Goal: Task Accomplishment & Management: Use online tool/utility

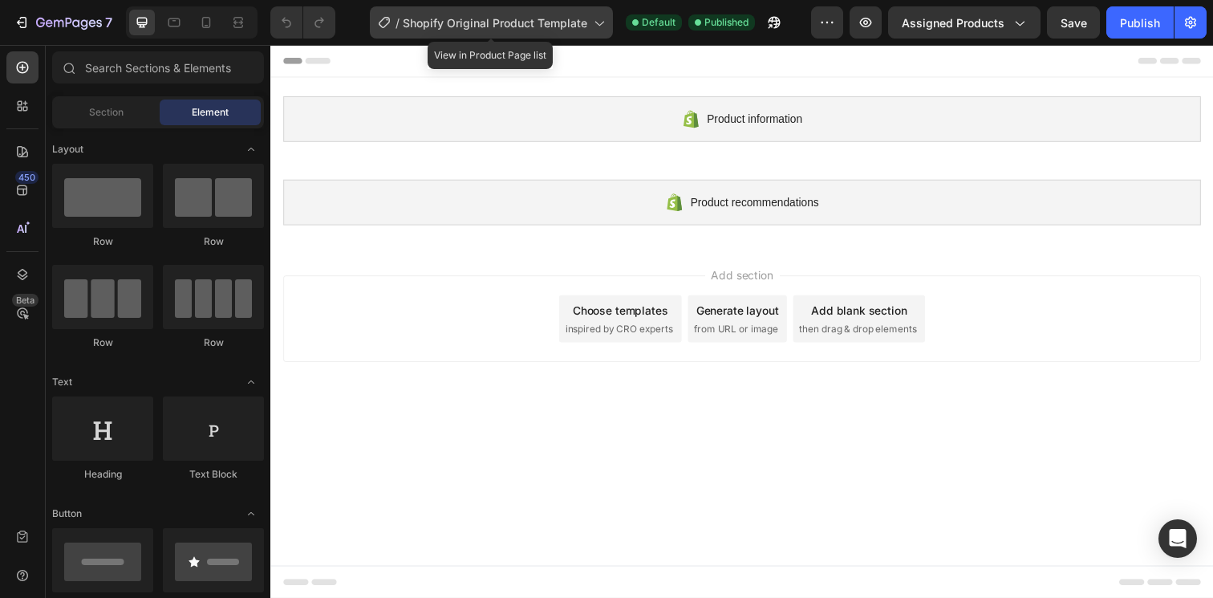
click at [456, 27] on span "Shopify Original Product Template" at bounding box center [495, 22] width 184 height 17
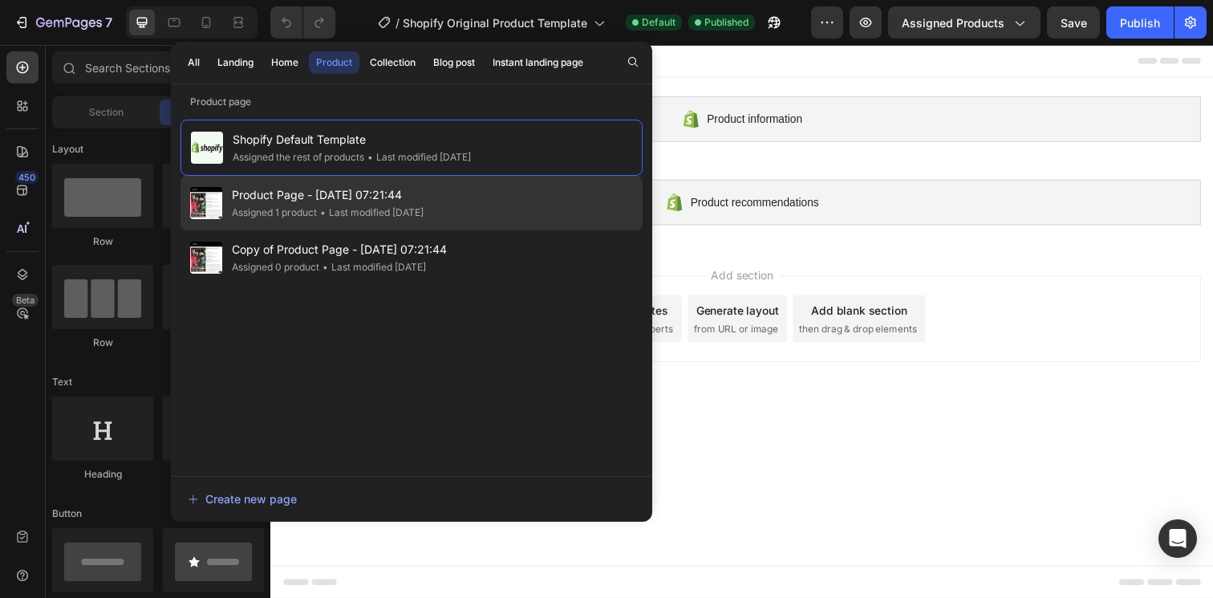
click at [351, 200] on span "Product Page - [DATE] 07:21:44" at bounding box center [328, 194] width 192 height 19
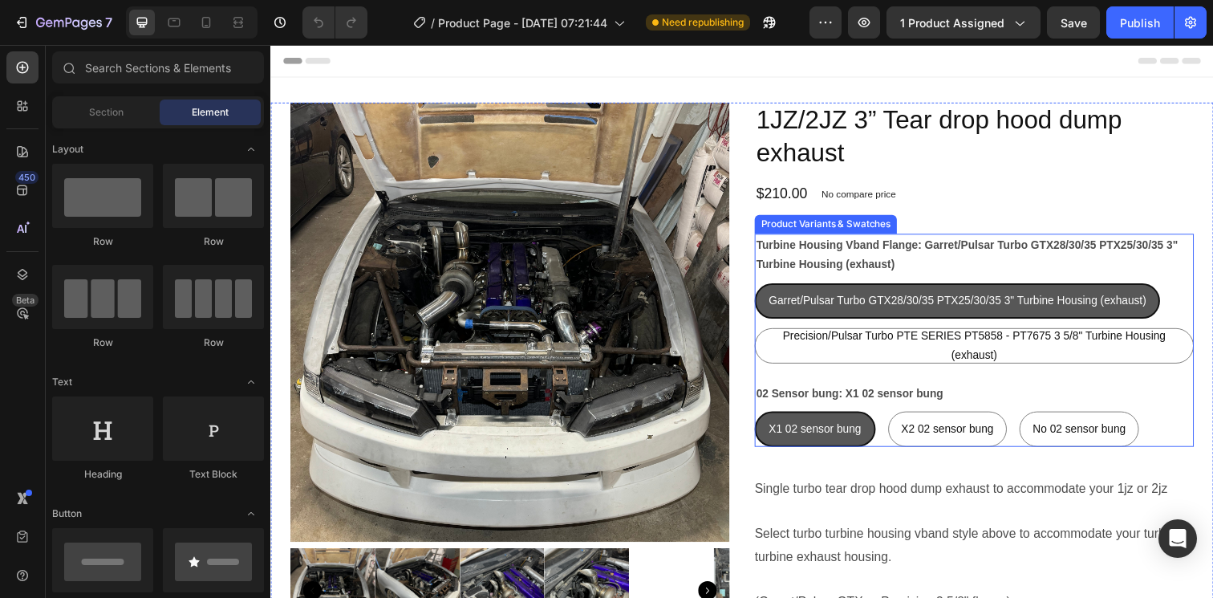
radio input "false"
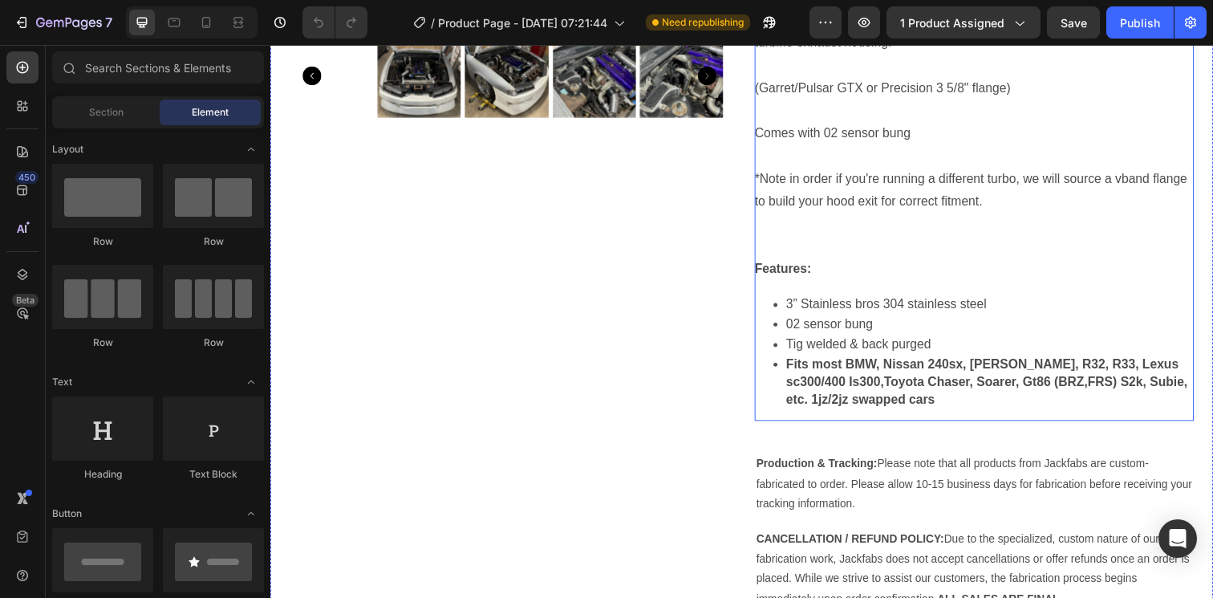
scroll to position [689, 0]
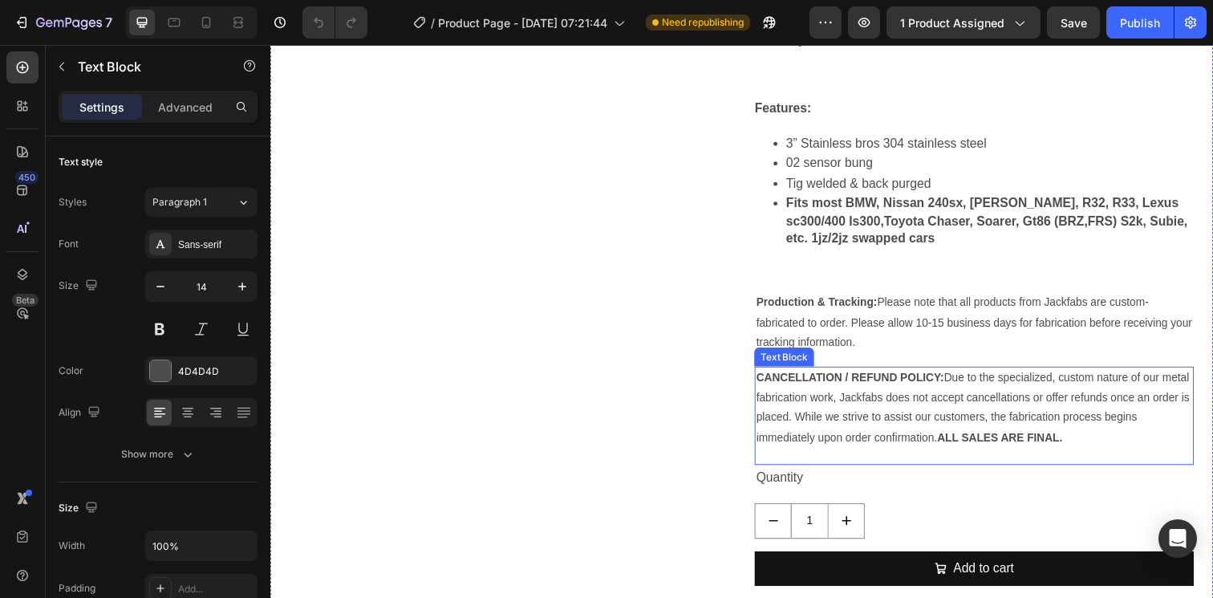
click at [882, 407] on p "CANCELLATION / REFUND POLICY: Due to the specialized, custom nature of our meta…" at bounding box center [988, 415] width 445 height 81
click at [970, 451] on strong "ALL SALES ARE FINAL." at bounding box center [1014, 445] width 128 height 13
click at [971, 451] on strong "ALL SALES ARE FINAL." at bounding box center [1014, 445] width 128 height 13
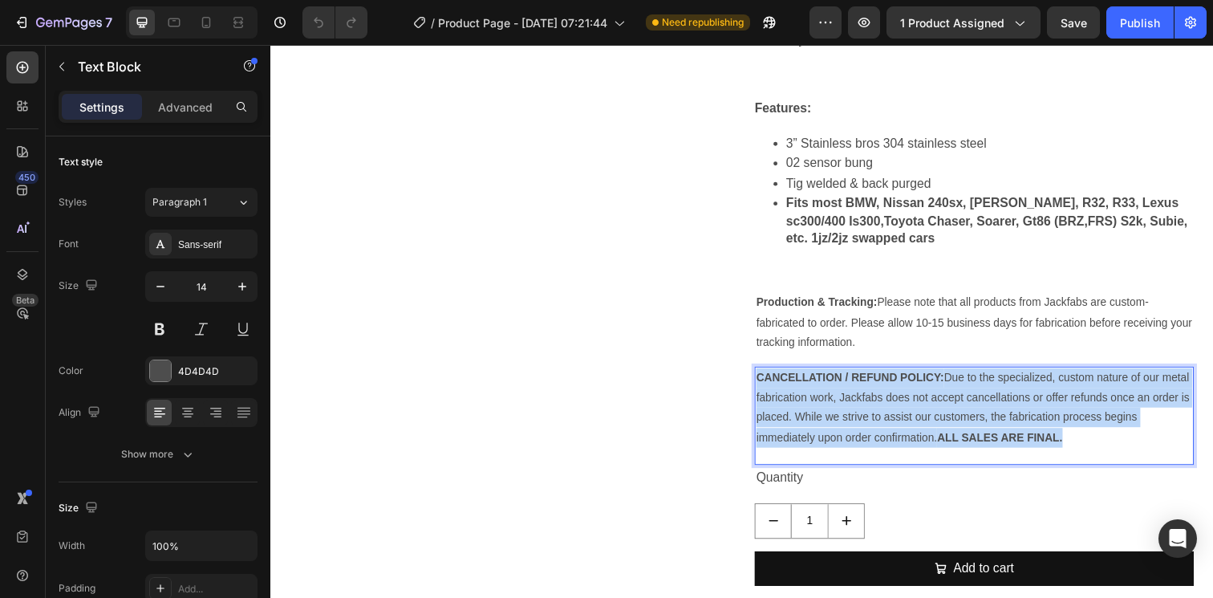
click at [971, 451] on strong "ALL SALES ARE FINAL." at bounding box center [1014, 445] width 128 height 13
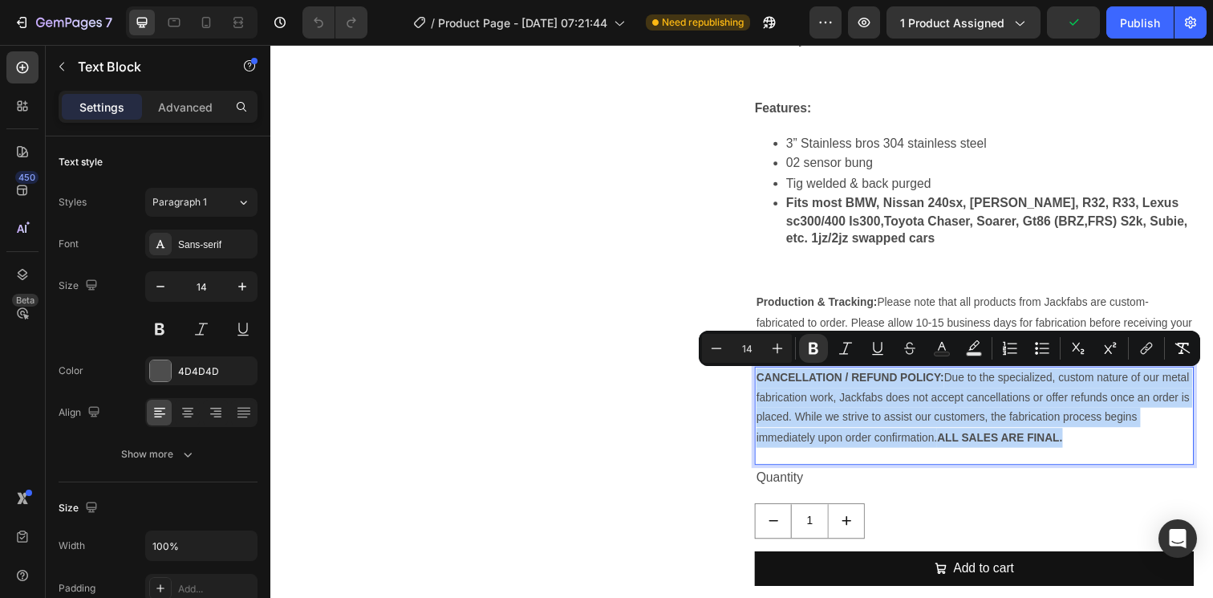
copy p "CANCELLATION / REFUND POLICY: Due to the specialized, custom nature of our meta…"
click at [979, 437] on p "CANCELLATION / REFUND POLICY: Due to the specialized, custom nature of our meta…" at bounding box center [988, 415] width 445 height 81
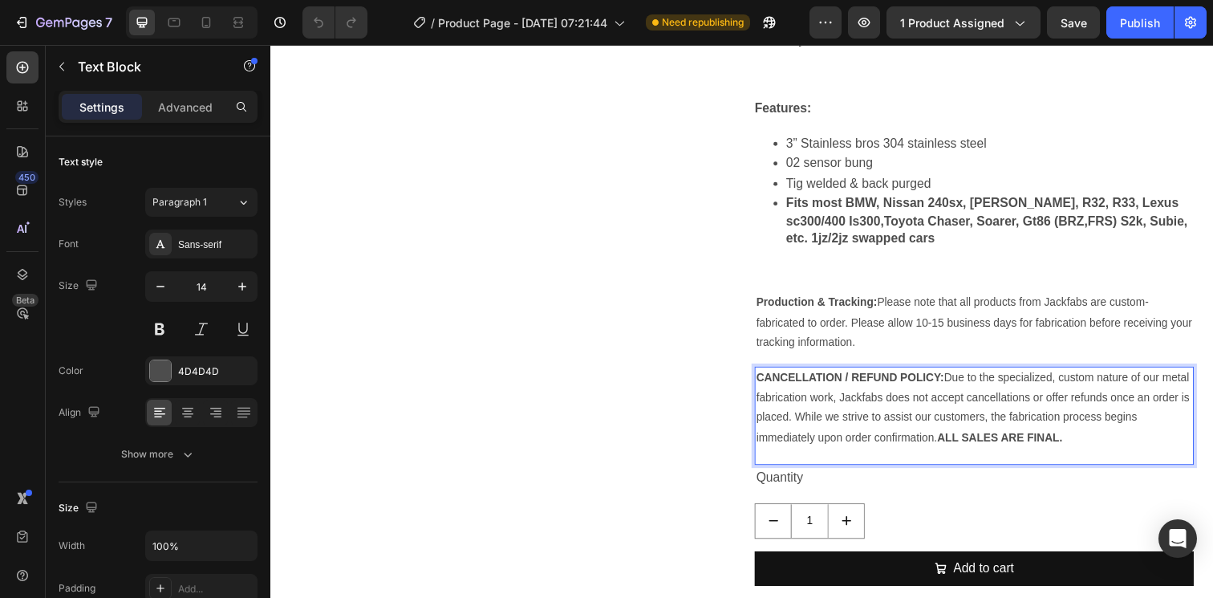
click at [1077, 447] on p "CANCELLATION / REFUND POLICY: Due to the specialized, custom nature of our meta…" at bounding box center [988, 415] width 445 height 81
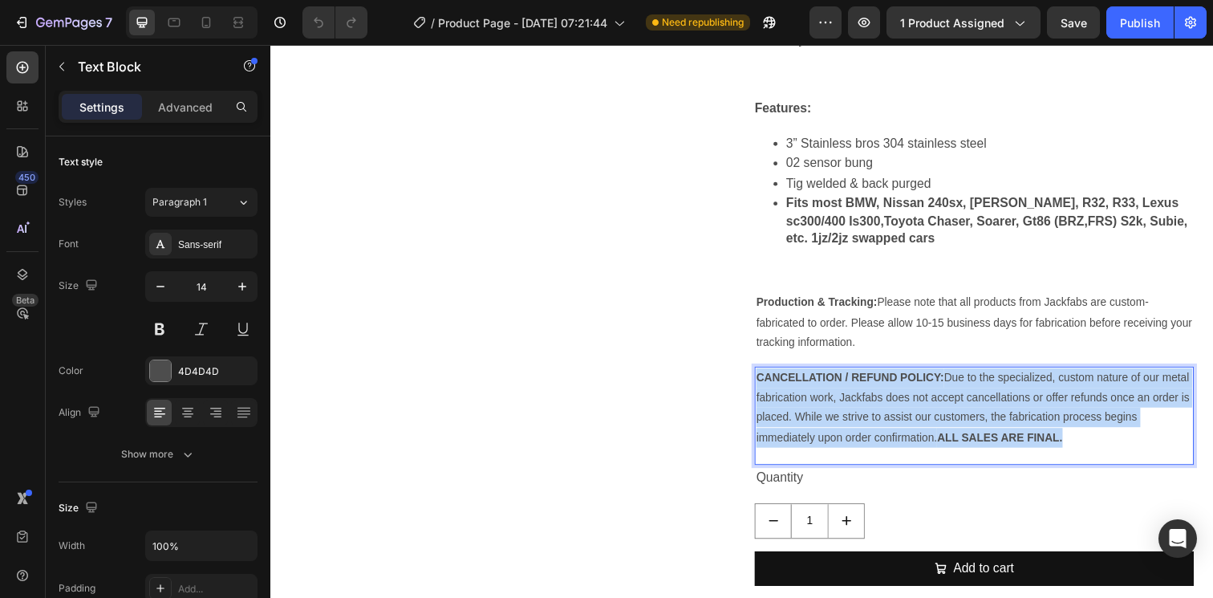
click at [1077, 447] on p "CANCELLATION / REFUND POLICY: Due to the specialized, custom nature of our meta…" at bounding box center [988, 415] width 445 height 81
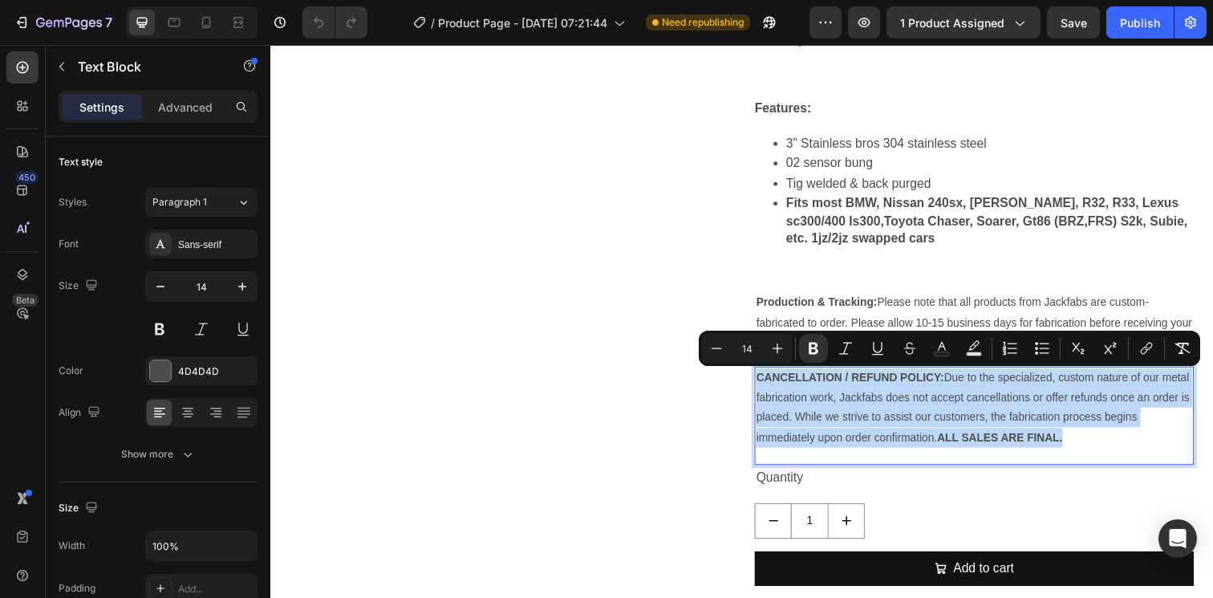
copy p "CANCELLATION / REFUND POLICY: Due to the specialized, custom nature of our meta…"
click at [983, 263] on div "Single turbo tear drop hood dump exhaust to accommodate your 1jz or 2jz Select …" at bounding box center [988, 31] width 448 height 467
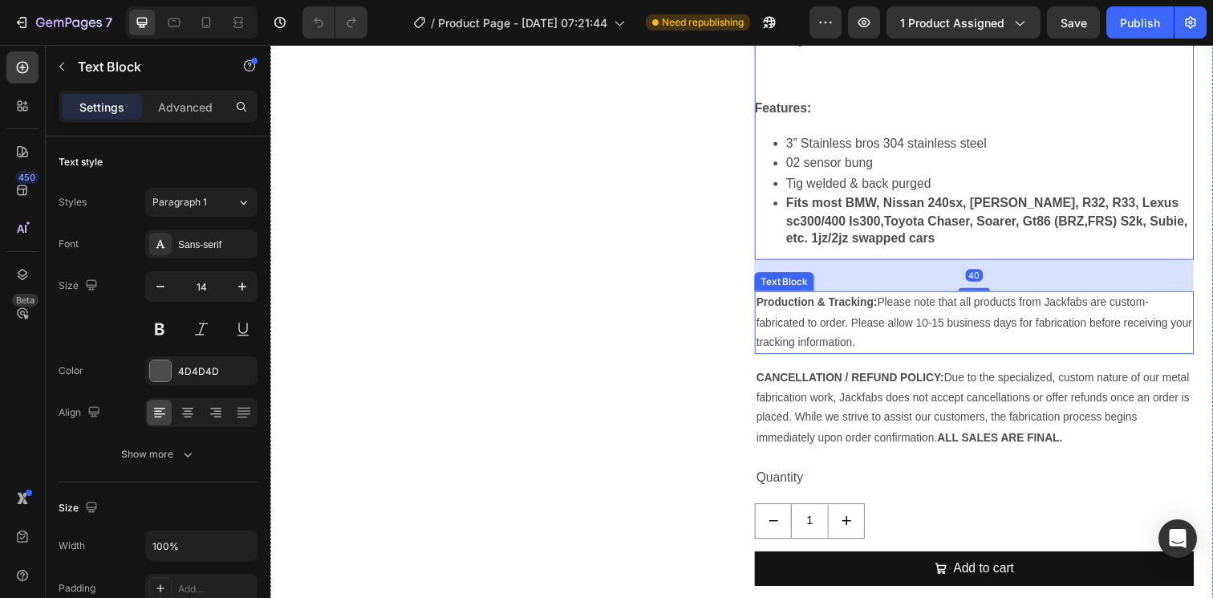
click at [948, 330] on p "Production & Tracking: Please note that all products from Jackfabs are custom-f…" at bounding box center [988, 328] width 445 height 61
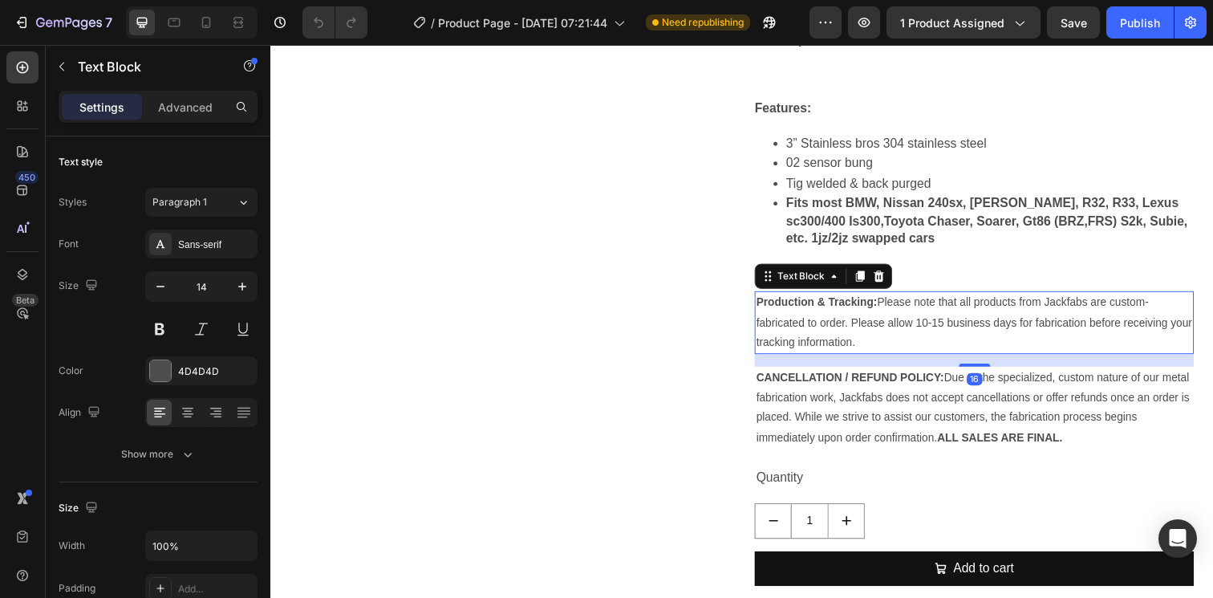
click at [885, 347] on p "Production & Tracking: Please note that all products from Jackfabs are custom-f…" at bounding box center [988, 328] width 445 height 61
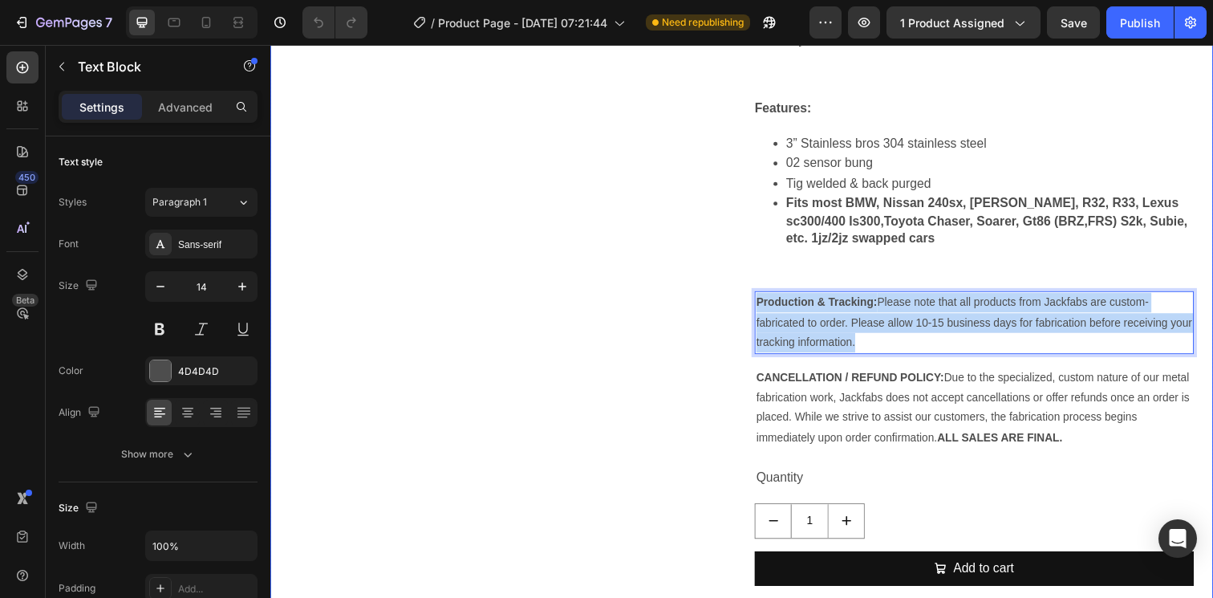
drag, startPoint x: 860, startPoint y: 345, endPoint x: 746, endPoint y: 310, distance: 119.0
click at [746, 310] on div "Product Images 1JZ/2JZ 3” Tear drop hood dump exhaust Product Title $210.00 Pro…" at bounding box center [751, 36] width 962 height 1244
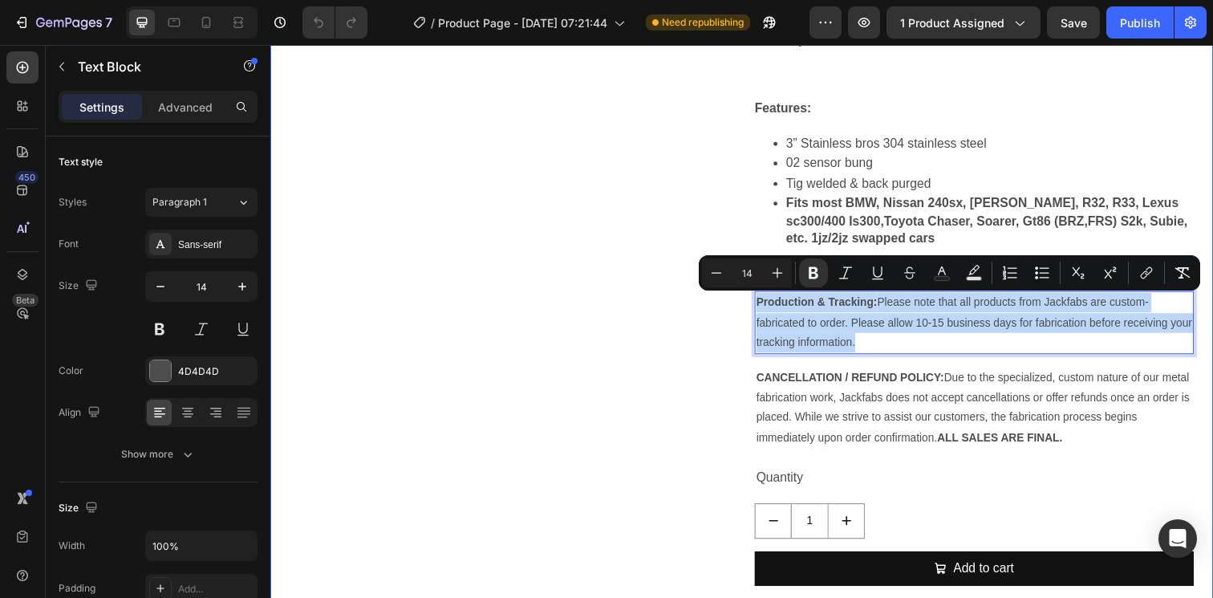
copy p "Production & Tracking: Please note that all products from Jackfabs are custom-f…"
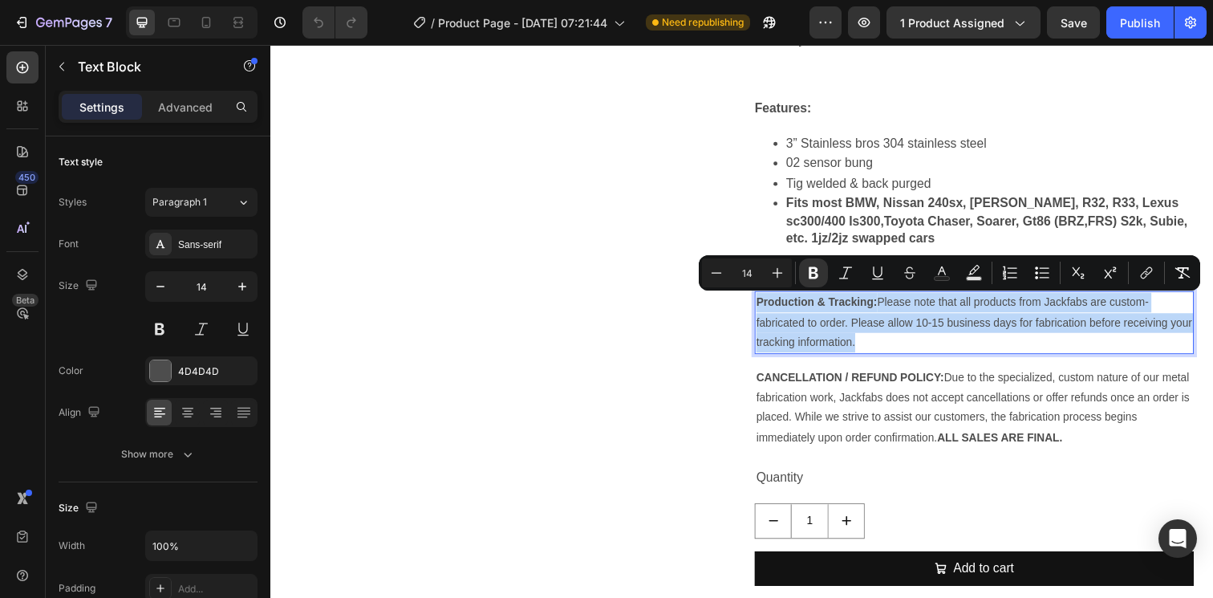
click at [925, 331] on p "Production & Tracking: Please note that all products from Jackfabs are custom-f…" at bounding box center [988, 328] width 445 height 61
